Goal: Task Accomplishment & Management: Manage account settings

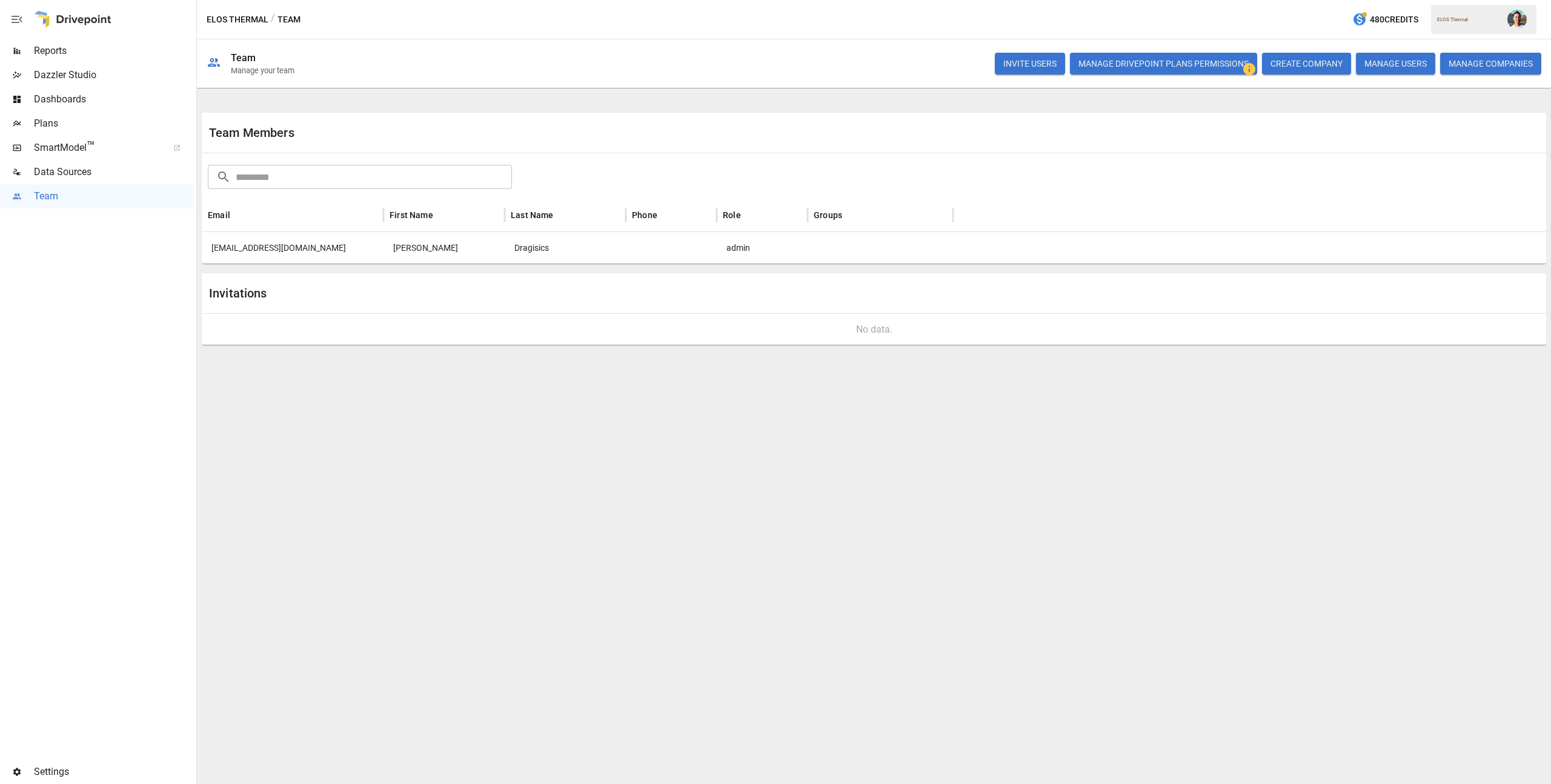
click at [1025, 69] on button "INVITE USERS" at bounding box center [1030, 63] width 70 height 22
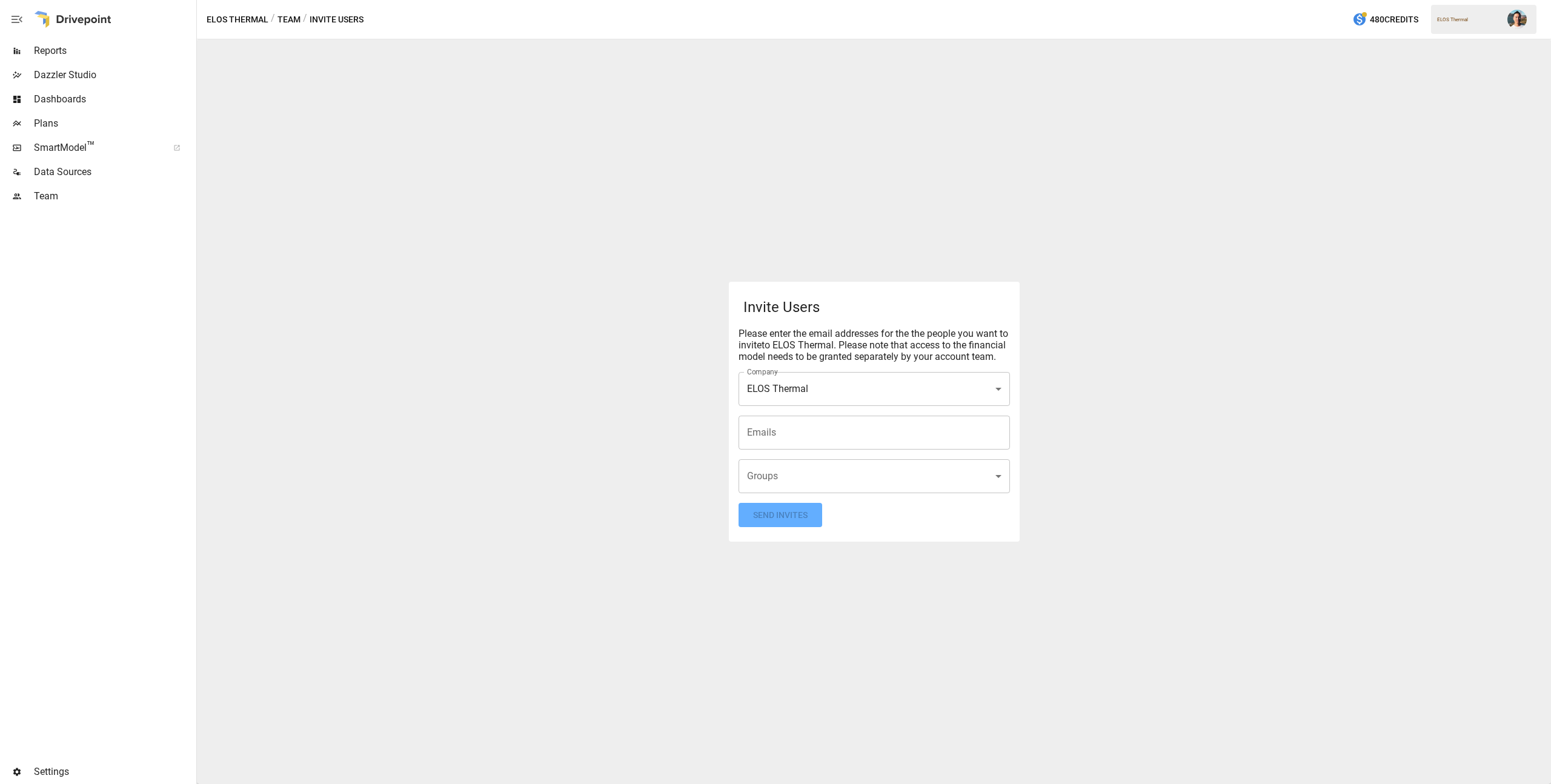
click at [787, 437] on input "Emails" at bounding box center [874, 432] width 261 height 23
click at [1108, 486] on div "**********" at bounding box center [874, 411] width 1354 height 745
click at [986, 0] on body "**********" at bounding box center [775, 0] width 1551 height 0
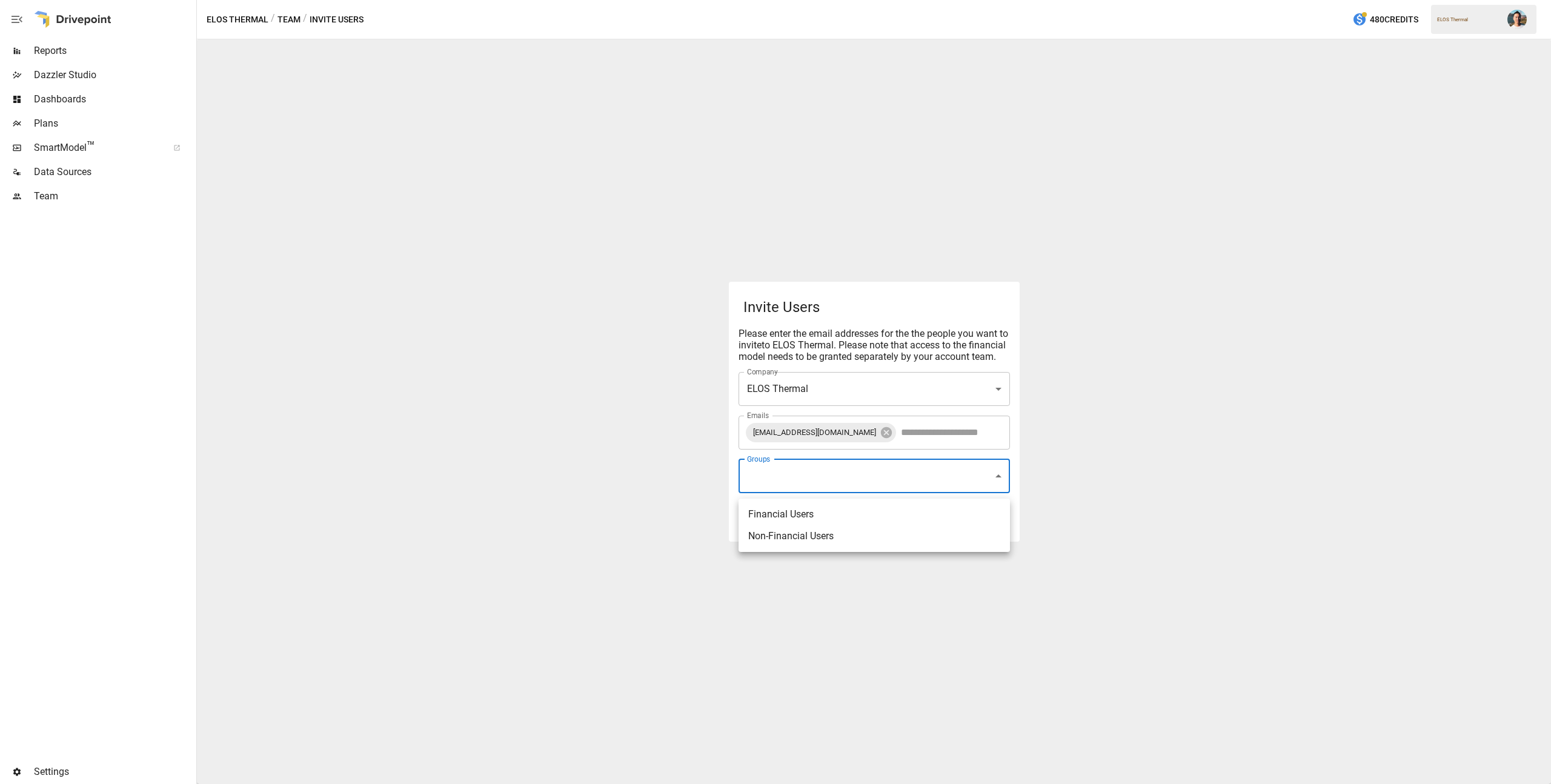
click at [1057, 478] on div at bounding box center [775, 392] width 1551 height 784
click at [790, 523] on button "Send Invites" at bounding box center [780, 515] width 83 height 25
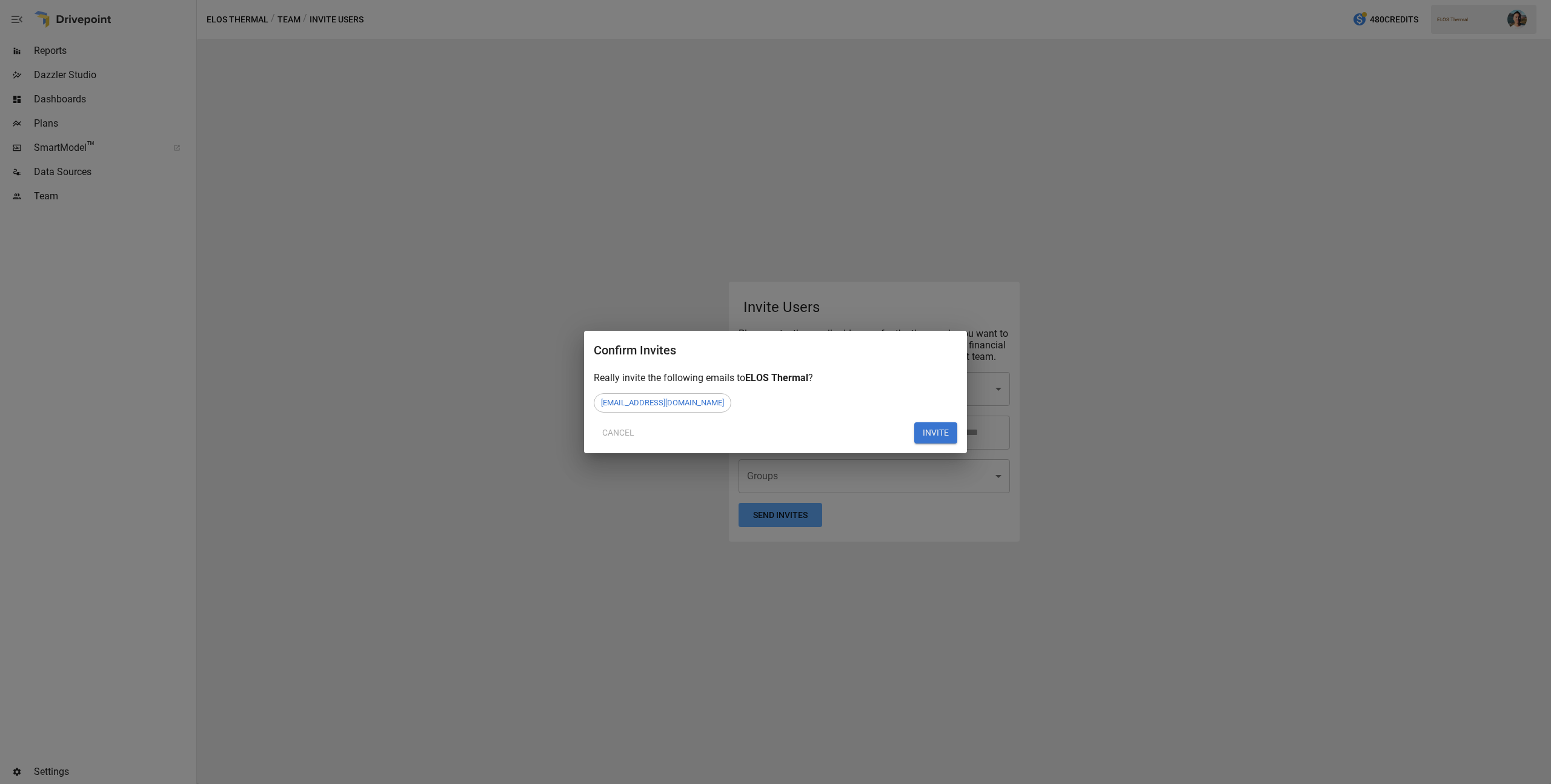
click at [928, 434] on button "INVITE" at bounding box center [935, 433] width 43 height 22
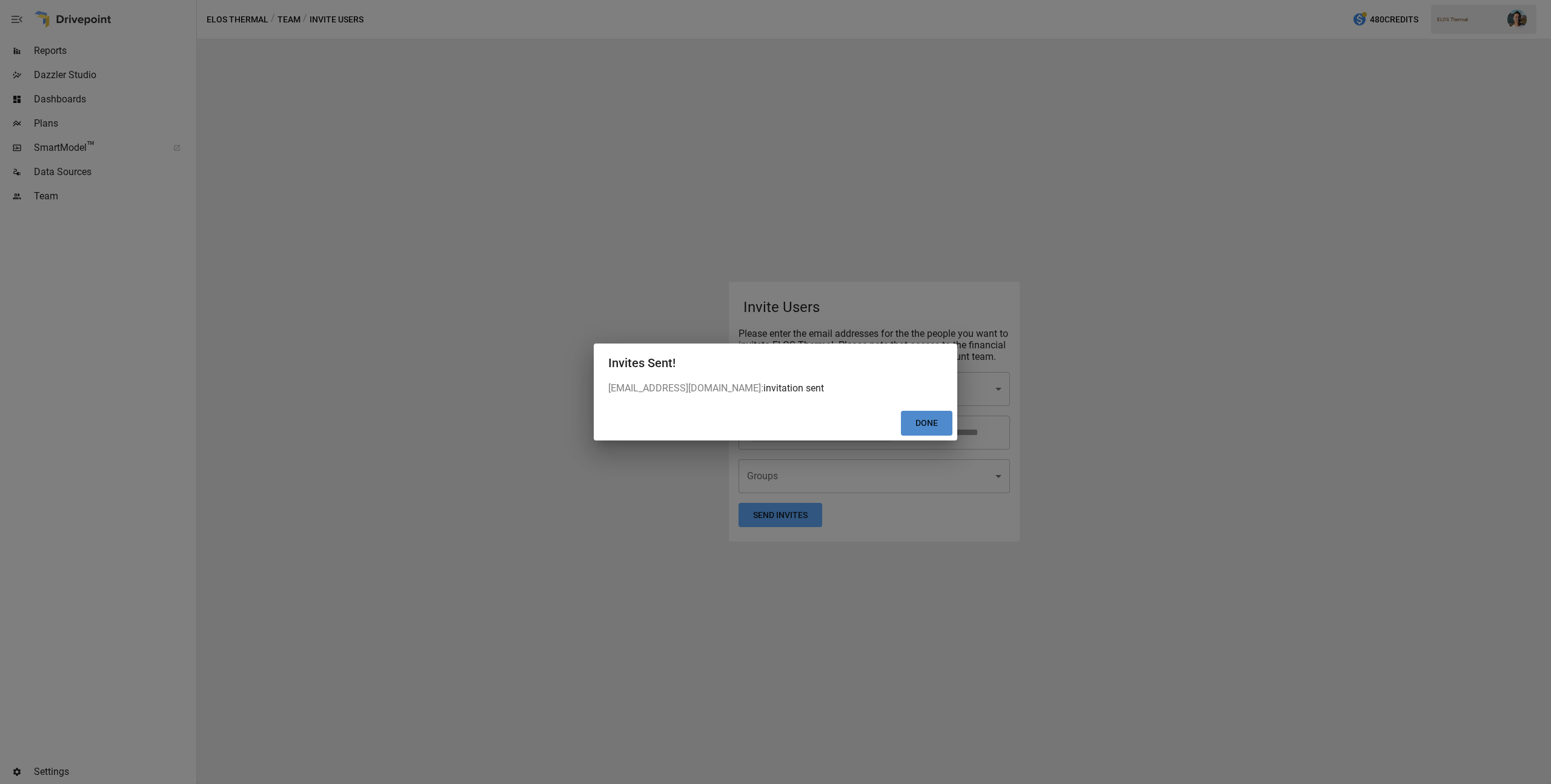
click at [938, 425] on button "Done" at bounding box center [926, 423] width 52 height 25
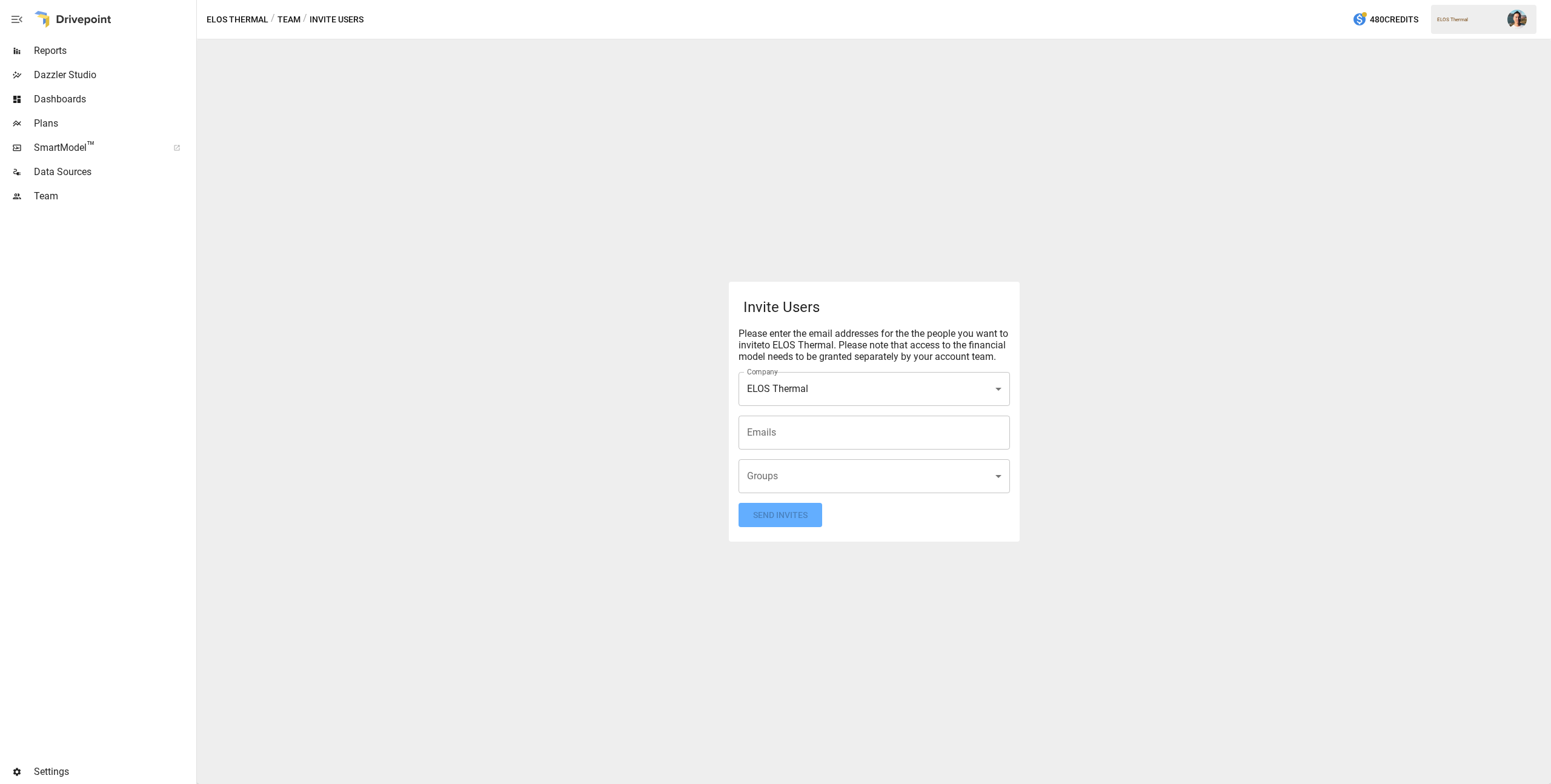
click at [105, 192] on span "Team" at bounding box center [114, 196] width 160 height 15
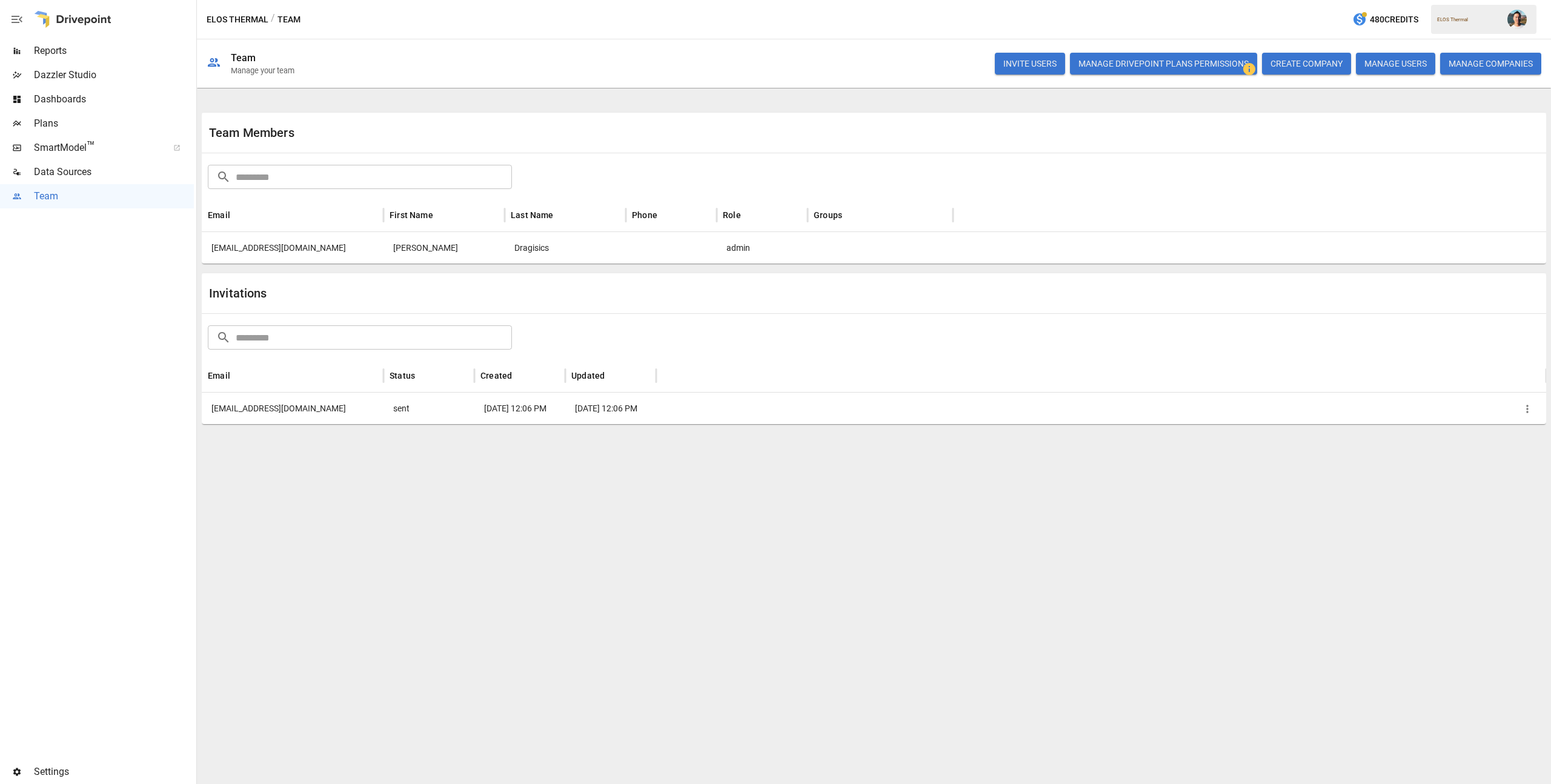
drag, startPoint x: 335, startPoint y: 404, endPoint x: 221, endPoint y: 404, distance: 114.0
click at [221, 404] on div "faakerberg@flsouthern.edu" at bounding box center [293, 408] width 182 height 32
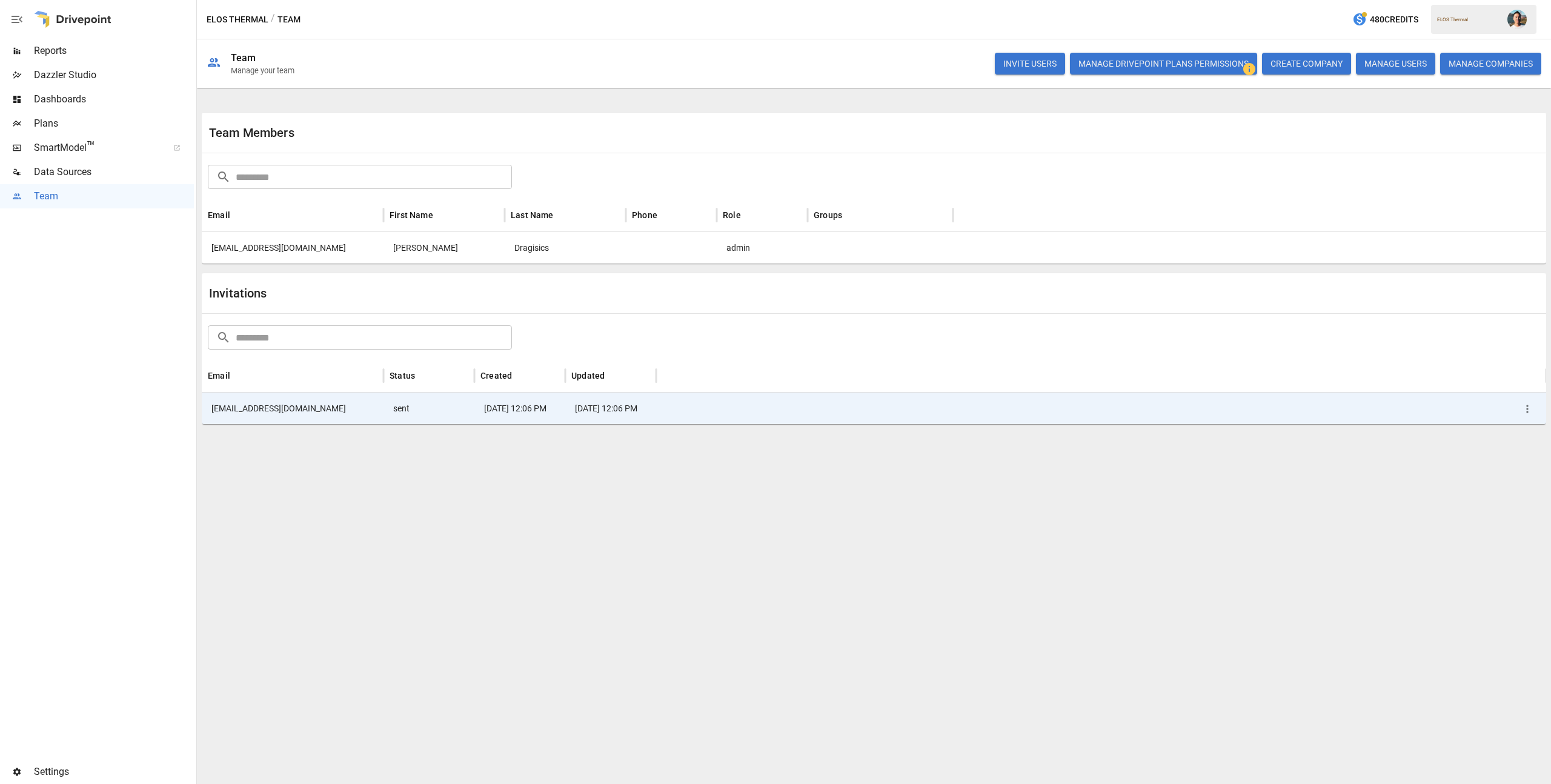
drag, startPoint x: 210, startPoint y: 406, endPoint x: 289, endPoint y: 412, distance: 79.2
click at [287, 411] on div "faakerberg@flsouthern.edu" at bounding box center [293, 408] width 182 height 32
drag, startPoint x: 315, startPoint y: 406, endPoint x: 269, endPoint y: 410, distance: 46.2
click at [269, 410] on div "faakerberg@flsouthern.edu" at bounding box center [293, 408] width 182 height 32
